Goal: Task Accomplishment & Management: Use online tool/utility

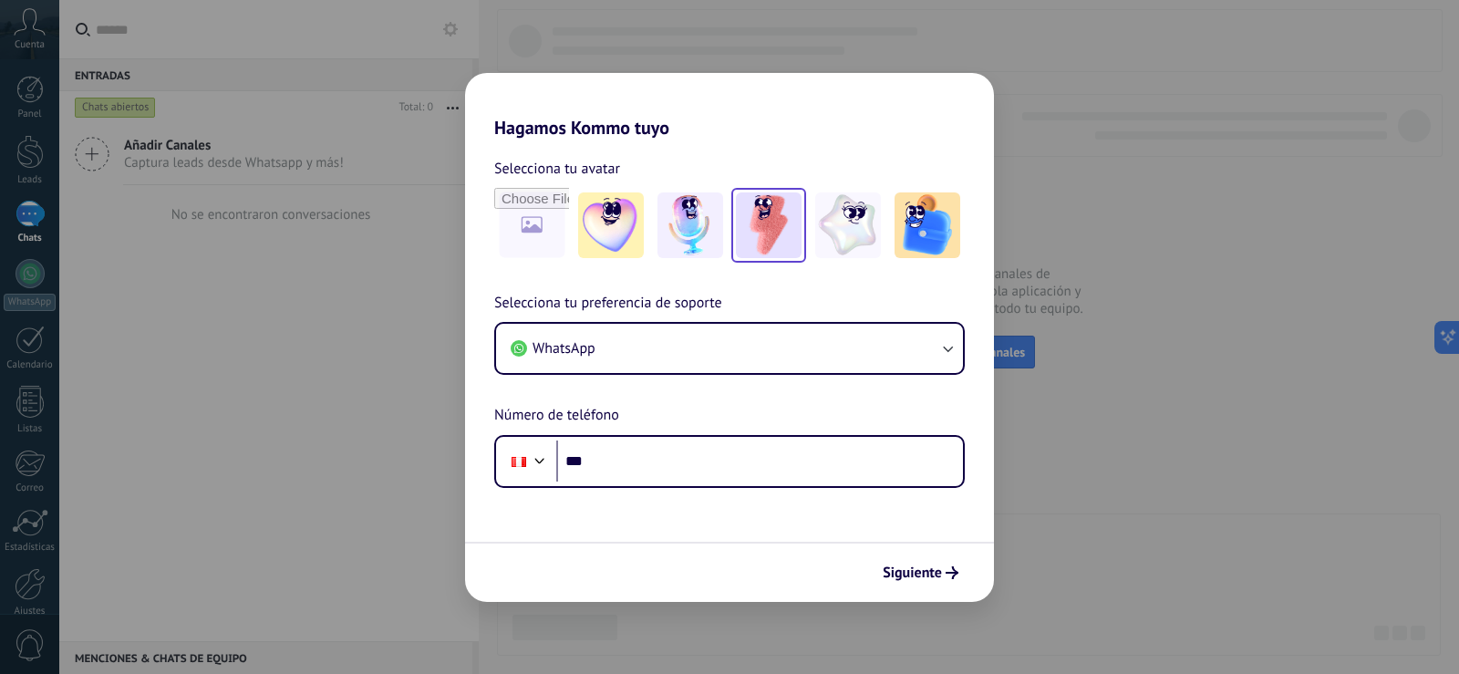
click at [739, 217] on img at bounding box center [769, 225] width 66 height 66
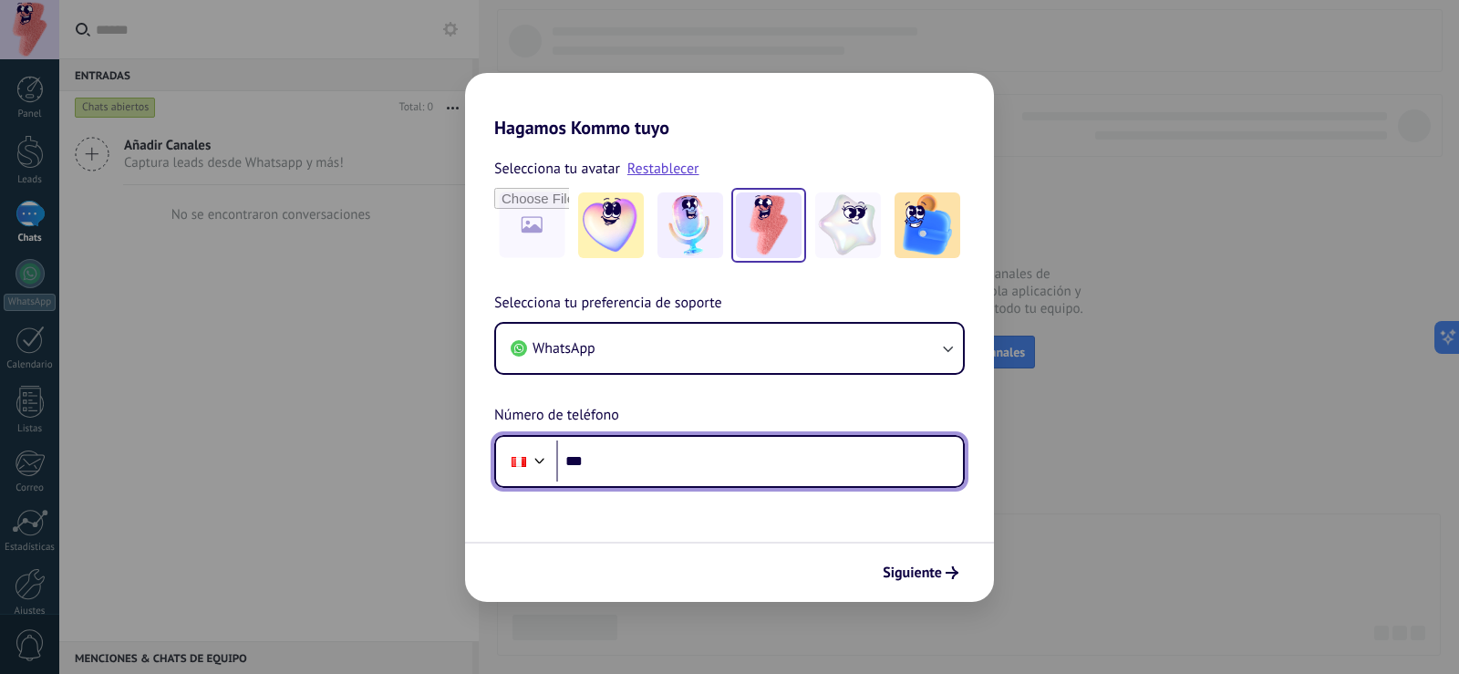
click at [655, 455] on input "***" at bounding box center [759, 461] width 407 height 42
type input "**********"
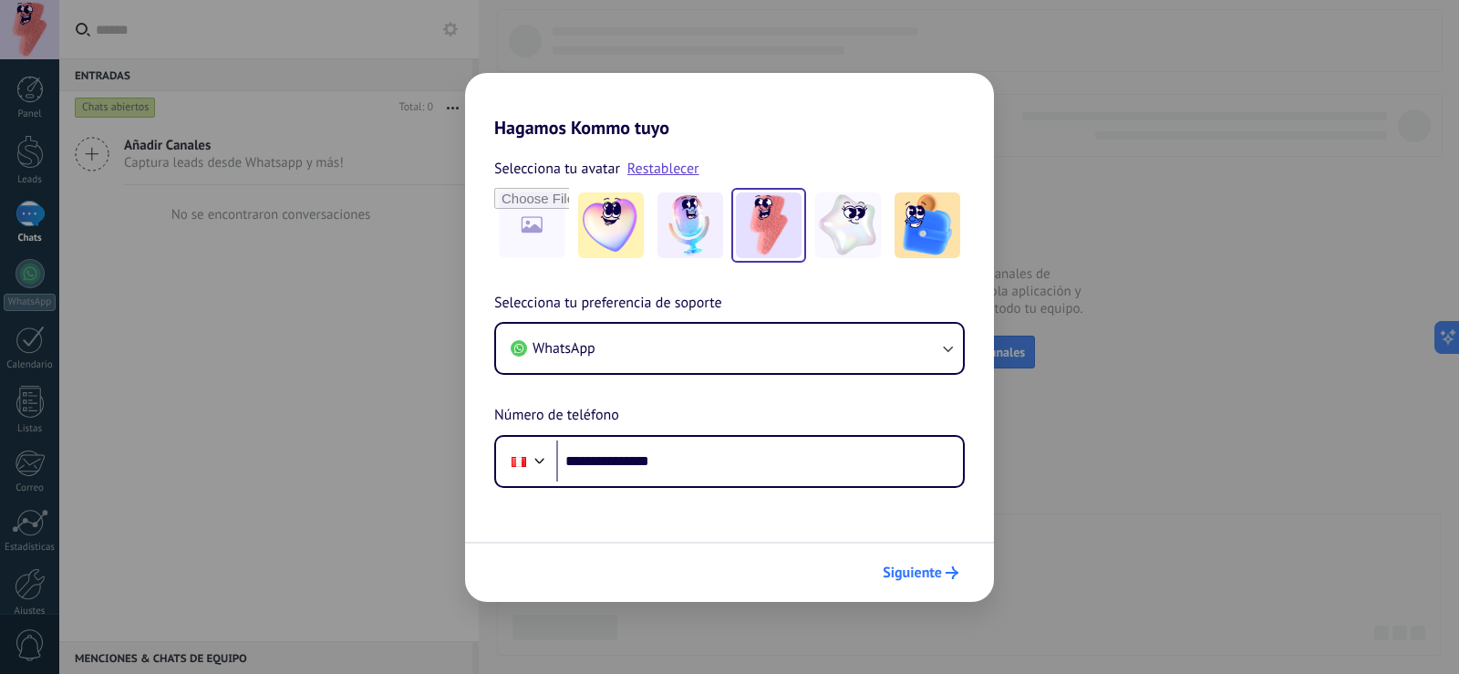
click at [911, 562] on button "Siguiente" at bounding box center [920, 572] width 92 height 31
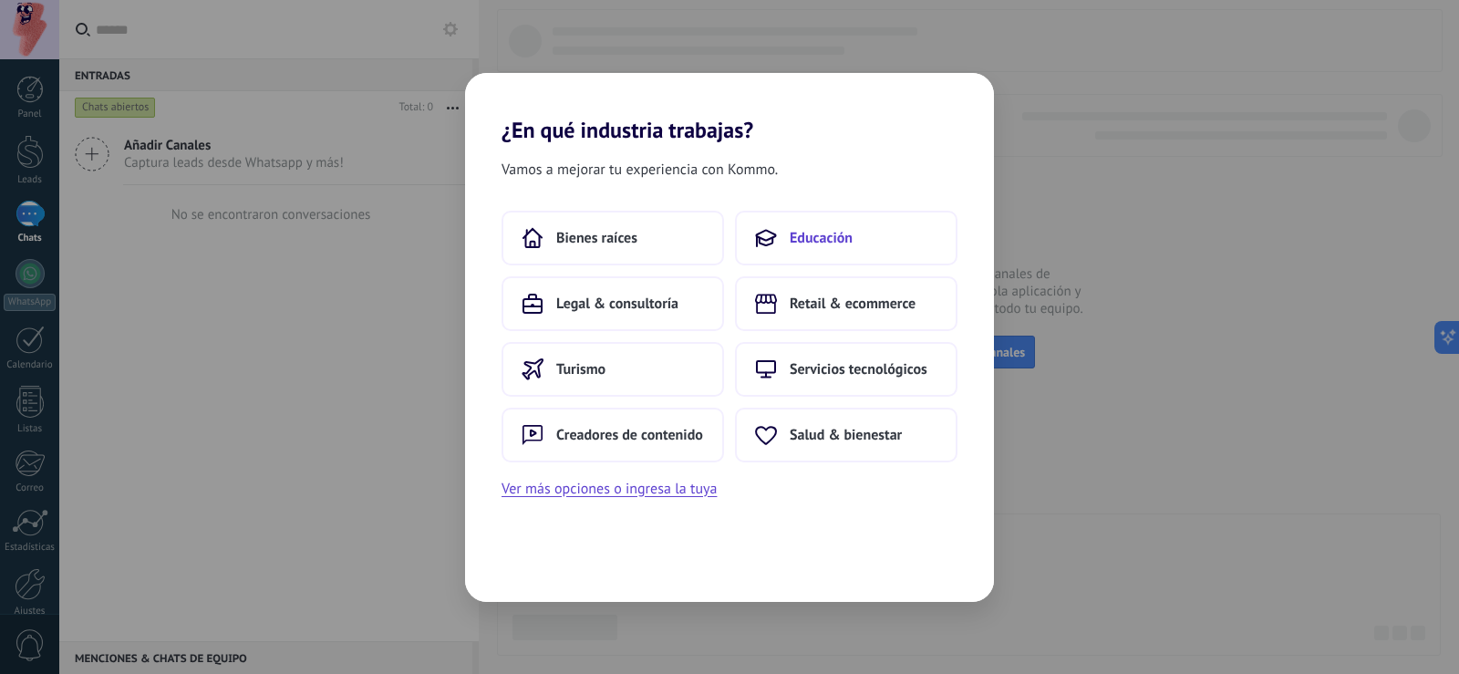
click at [770, 232] on use at bounding box center [765, 238] width 19 height 16
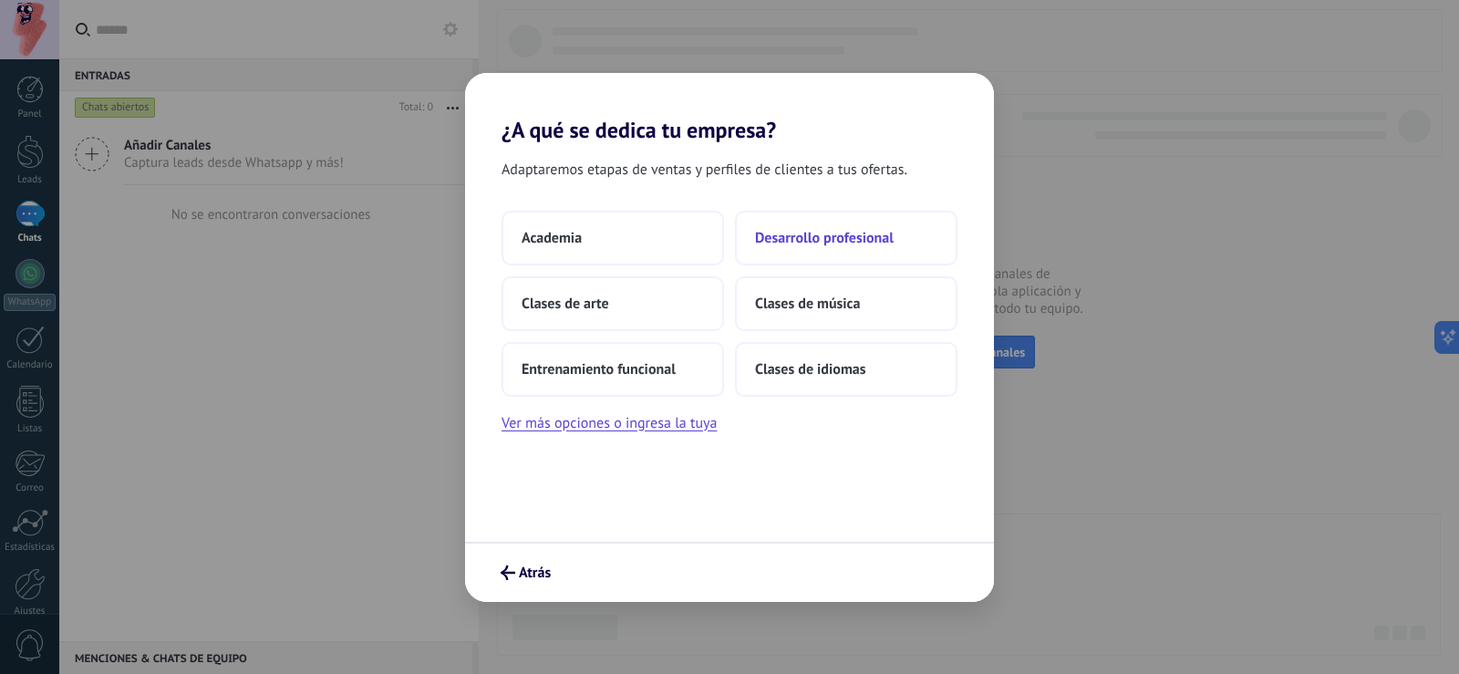
click at [787, 242] on span "Desarrollo profesional" at bounding box center [824, 238] width 139 height 18
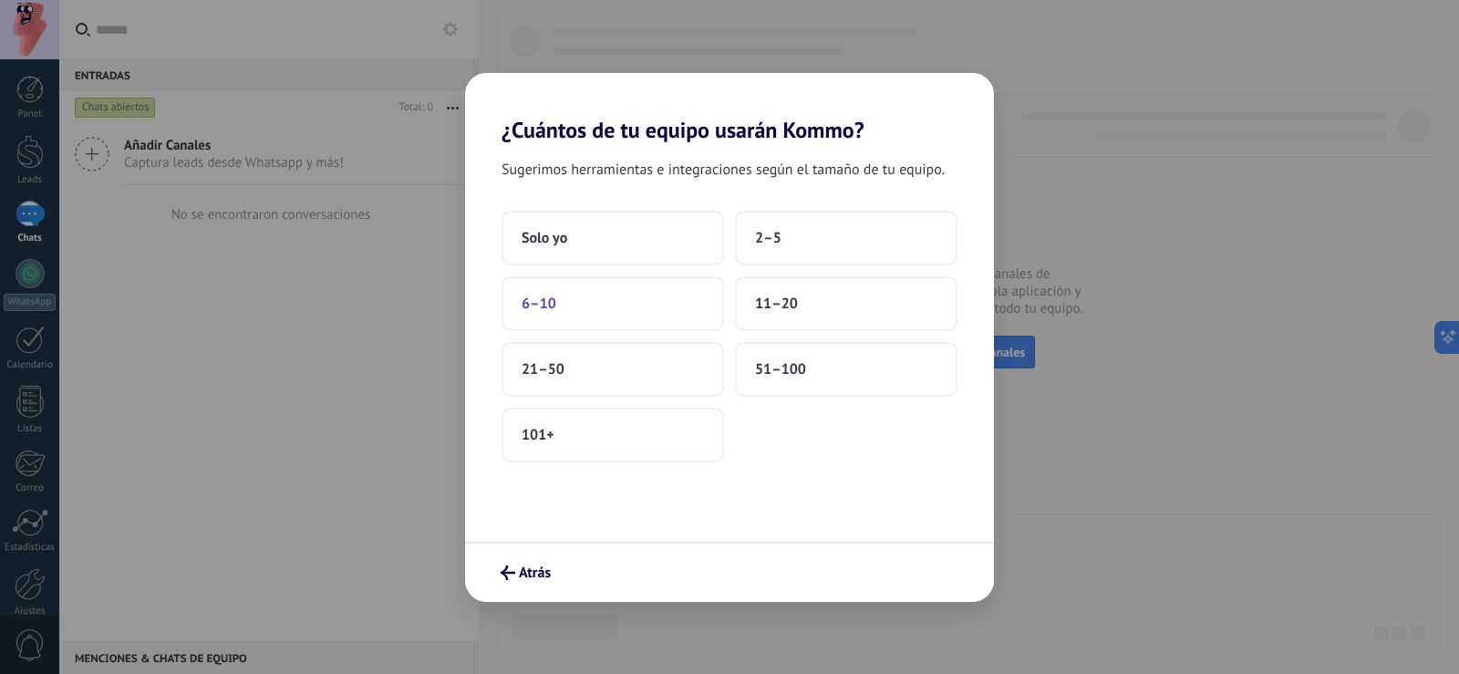
click at [686, 318] on button "6–10" at bounding box center [613, 303] width 222 height 55
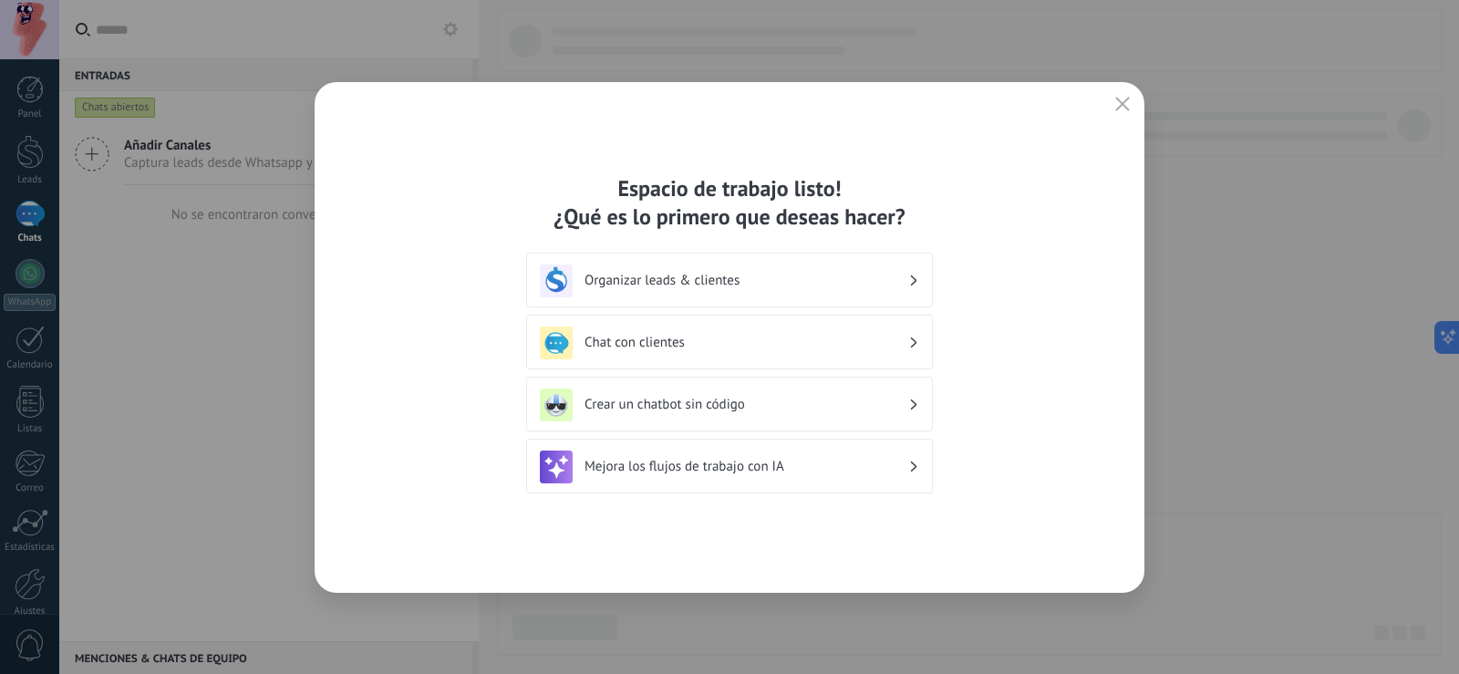
drag, startPoint x: 811, startPoint y: 269, endPoint x: 809, endPoint y: 278, distance: 9.3
click at [809, 278] on div "Organizar leads & clientes" at bounding box center [729, 280] width 379 height 33
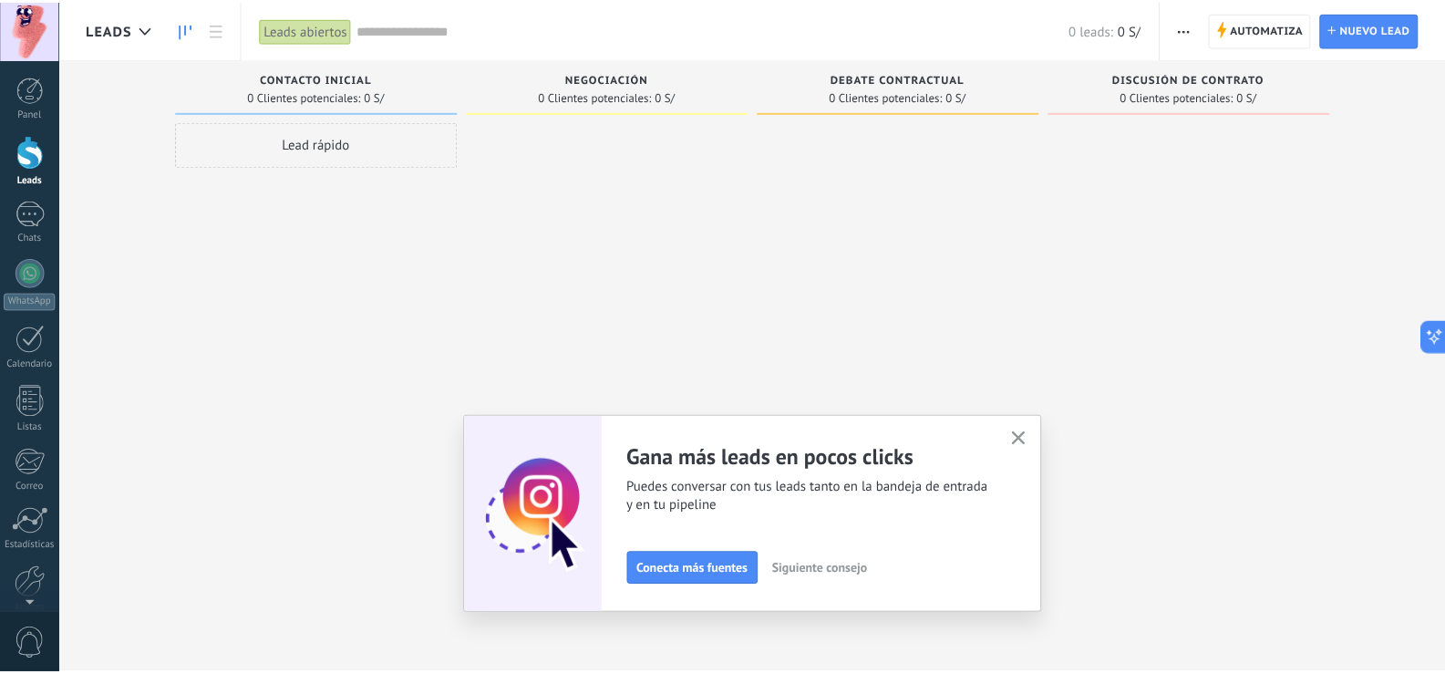
scroll to position [85, 0]
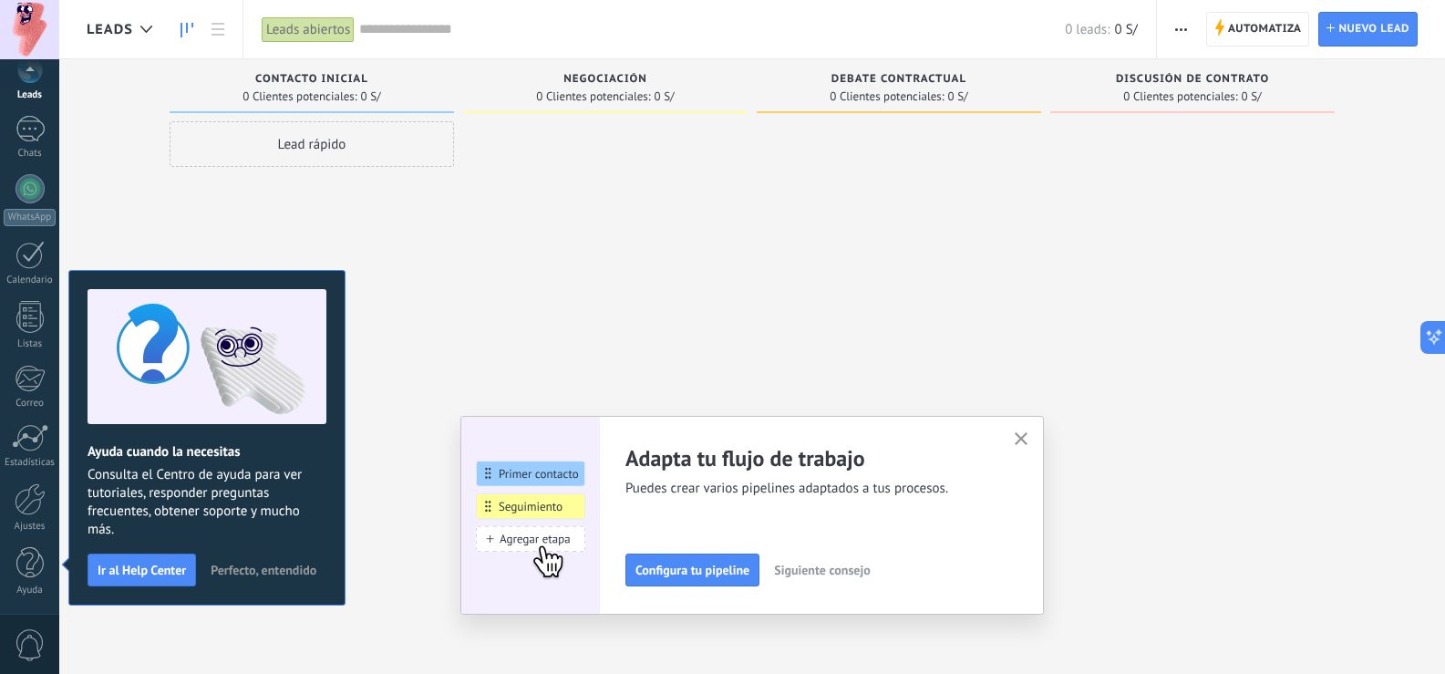
click at [291, 571] on span "Perfecto, entendido" at bounding box center [264, 570] width 106 height 13
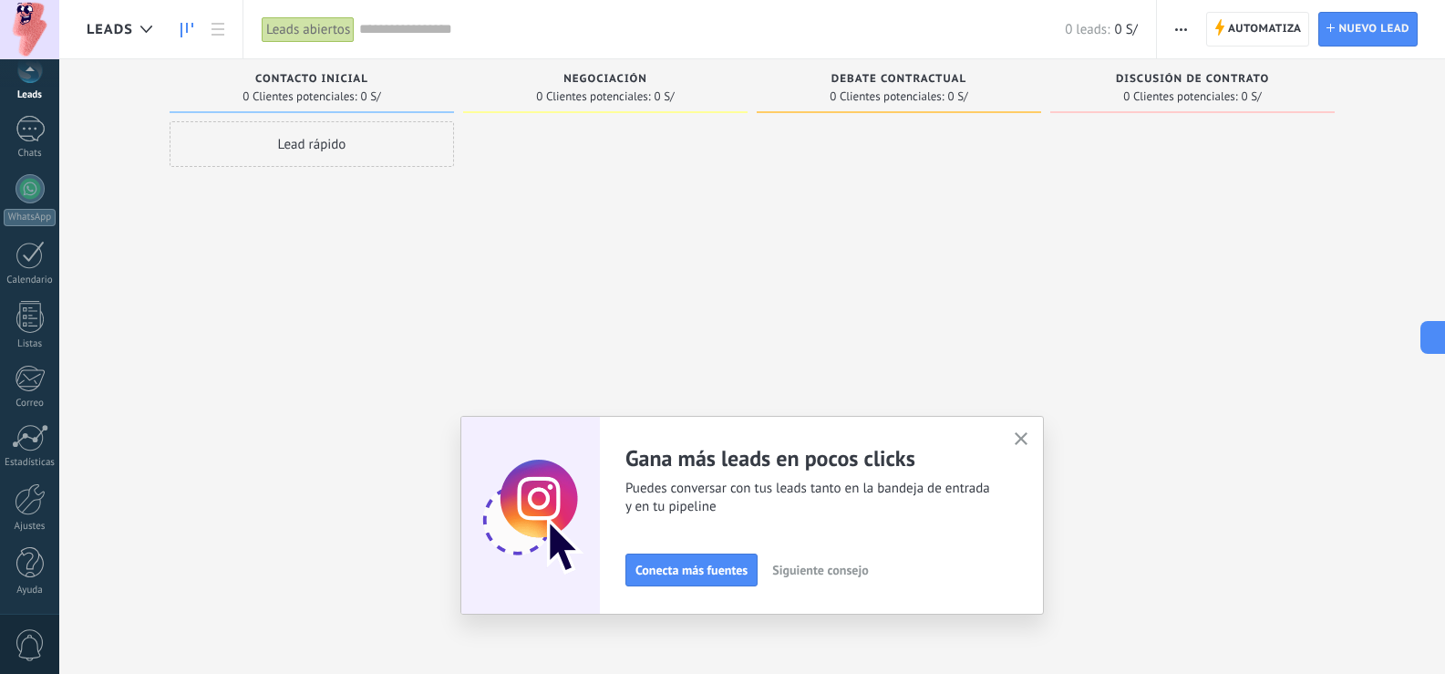
click at [1029, 439] on icon "button" at bounding box center [1022, 439] width 14 height 14
